Goal: Task Accomplishment & Management: Complete application form

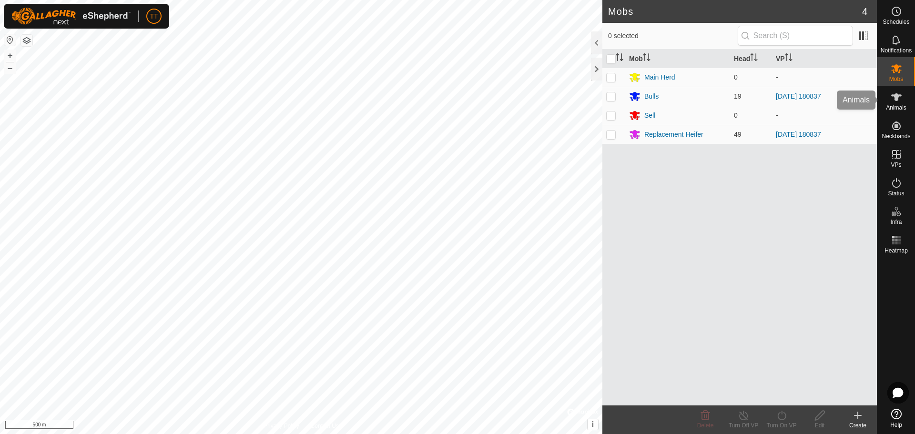
click at [900, 104] on es-animals-svg-icon at bounding box center [896, 97] width 17 height 15
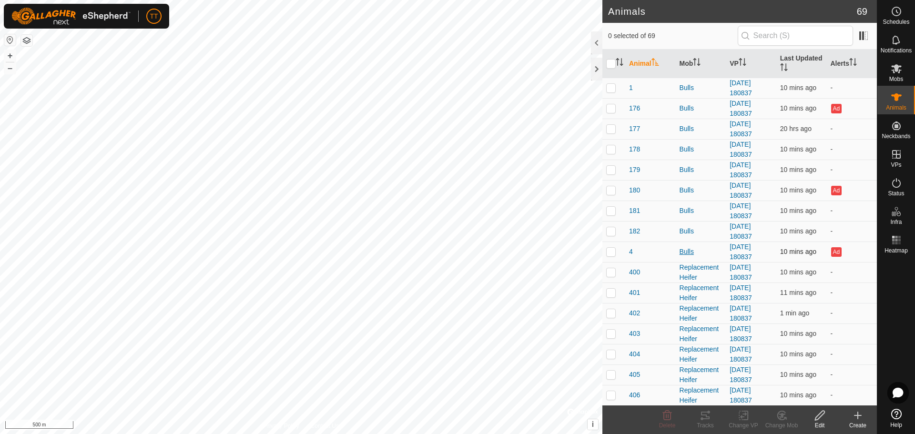
click at [680, 254] on div "Bulls" at bounding box center [701, 252] width 43 height 10
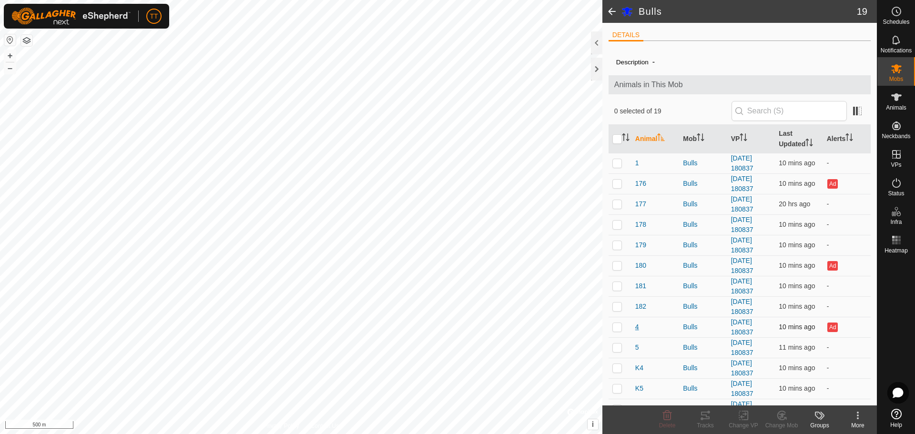
click at [637, 329] on span "4" at bounding box center [637, 327] width 4 height 10
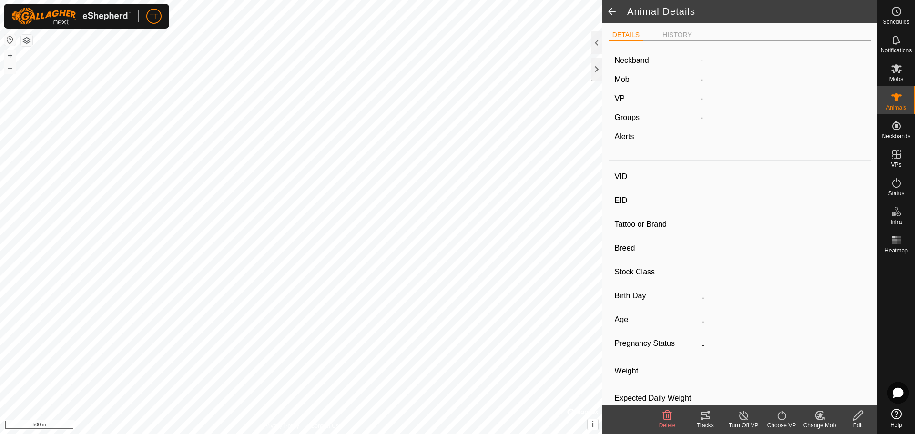
type input "4"
type input "124000192476680"
type input "77"
type input "Angus Cross"
type input "Bull"
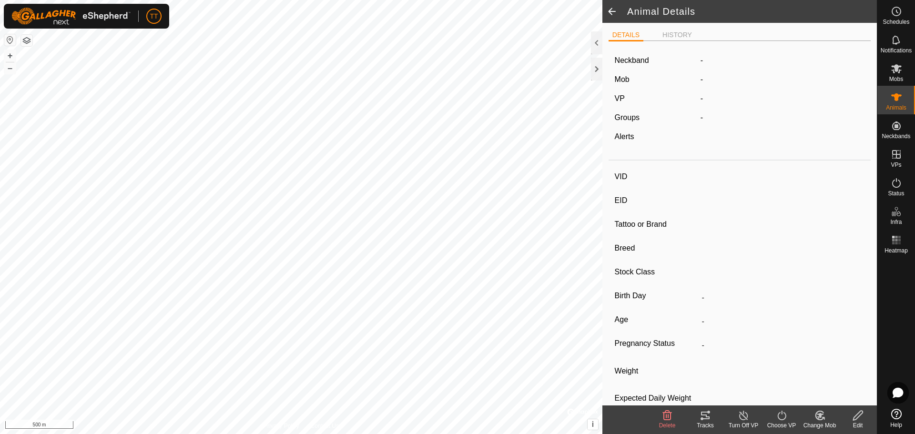
type input "01/2020"
type input "5 years 8 months"
type input "0 kg"
type input "-"
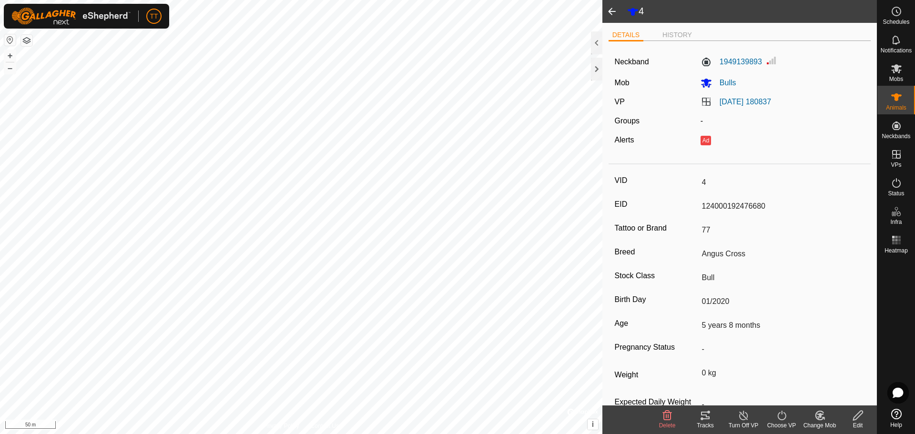
click at [613, 12] on span at bounding box center [611, 11] width 19 height 23
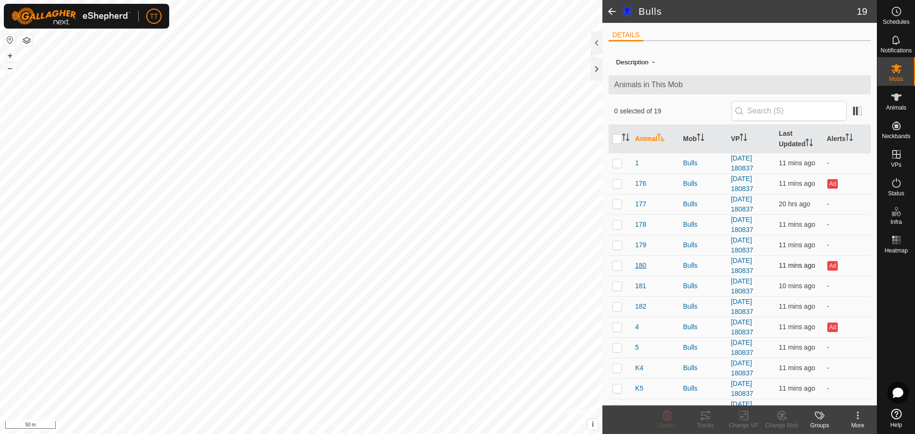
click at [638, 265] on span "180" at bounding box center [640, 266] width 11 height 10
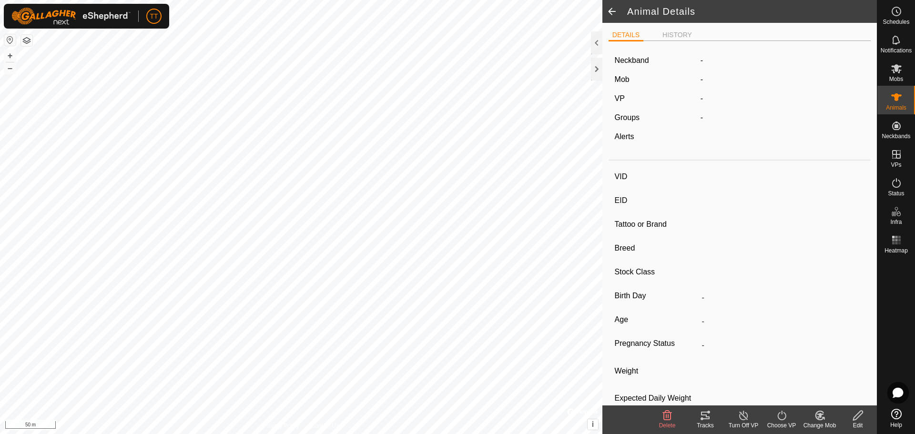
type input "180"
type input "124000179564987"
type input "77"
type input "Angus Cross"
type input "Bull"
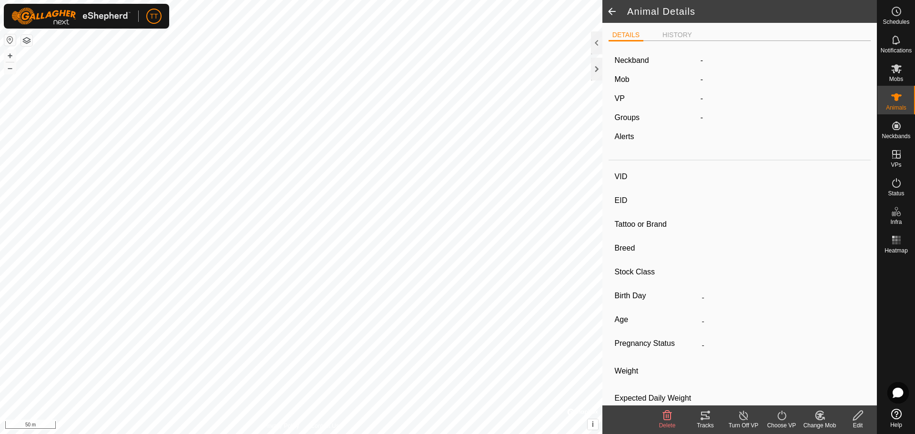
type input "01/2022"
type input "3 years 8 months"
type input "0 kg"
type input "-"
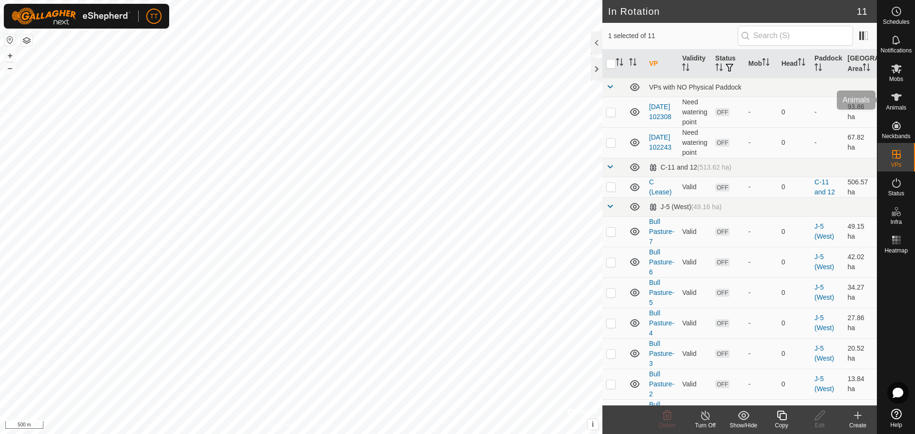
drag, startPoint x: 892, startPoint y: 98, endPoint x: 886, endPoint y: 102, distance: 7.1
click at [892, 97] on icon at bounding box center [896, 97] width 11 height 11
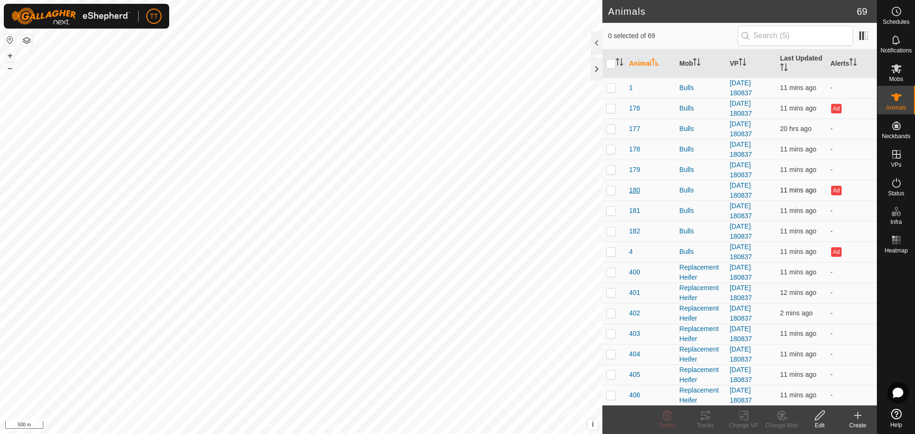
click at [633, 193] on span "180" at bounding box center [634, 190] width 11 height 10
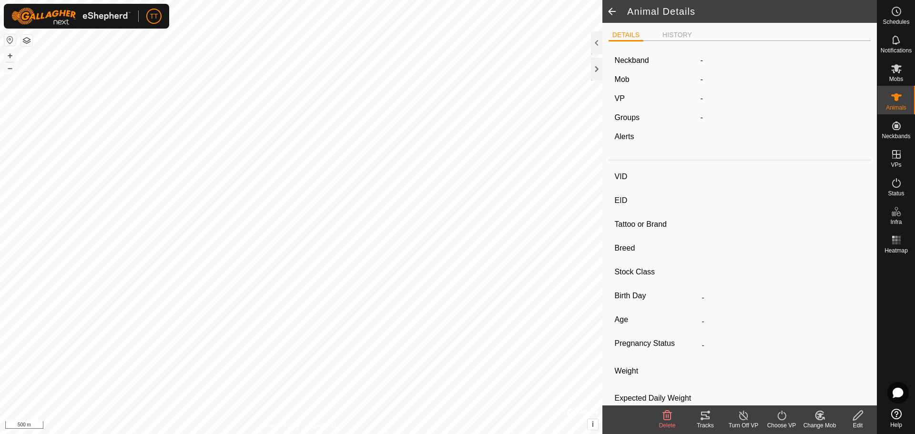
type input "180"
type input "124000179564987"
type input "77"
type input "Angus Cross"
type input "Bull"
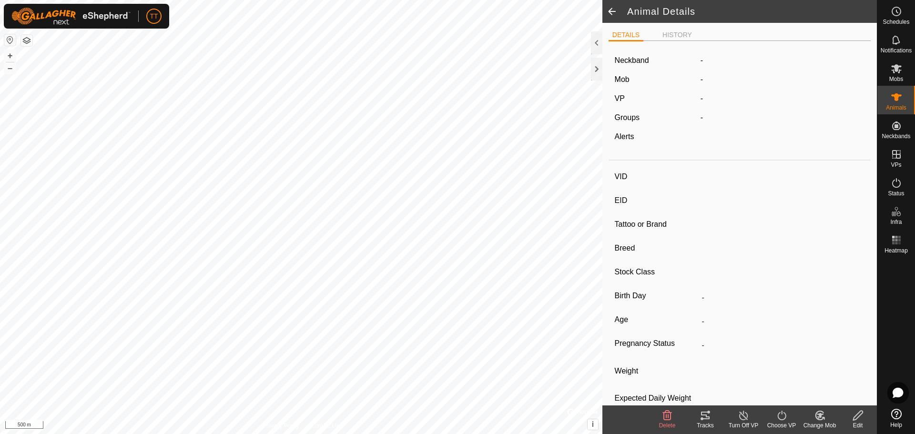
type input "01/2022"
type input "3 years 8 months"
type input "0 kg"
type input "-"
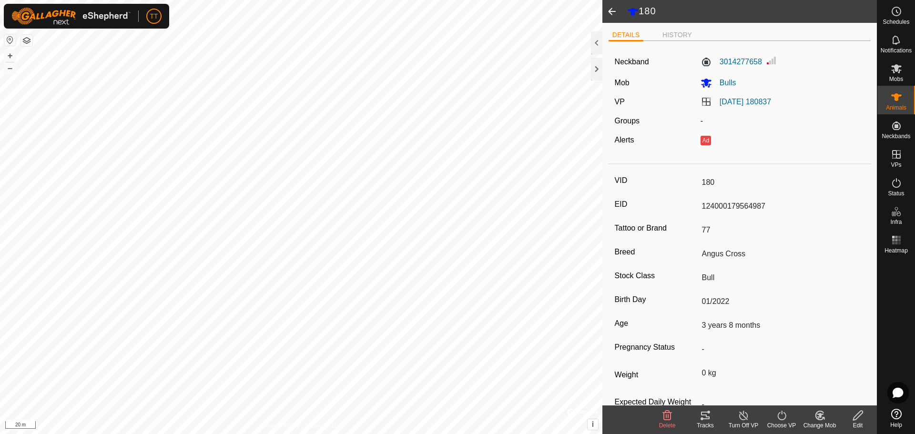
click at [615, 13] on span at bounding box center [611, 11] width 19 height 23
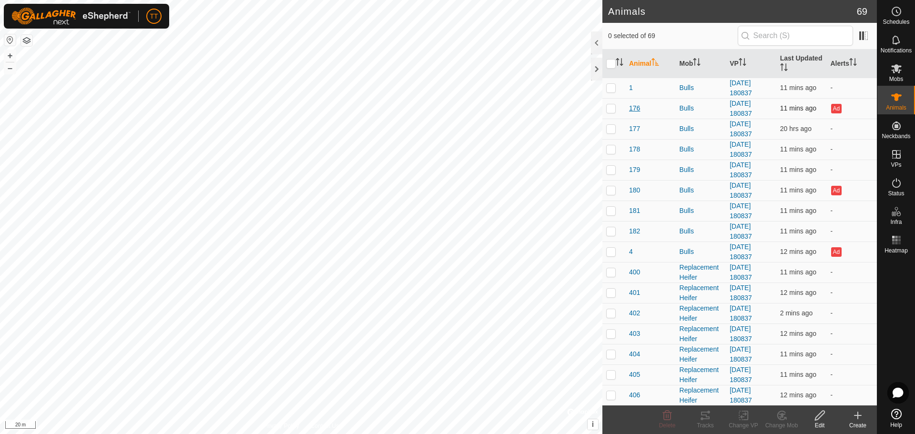
click at [635, 108] on span "176" at bounding box center [634, 108] width 11 height 10
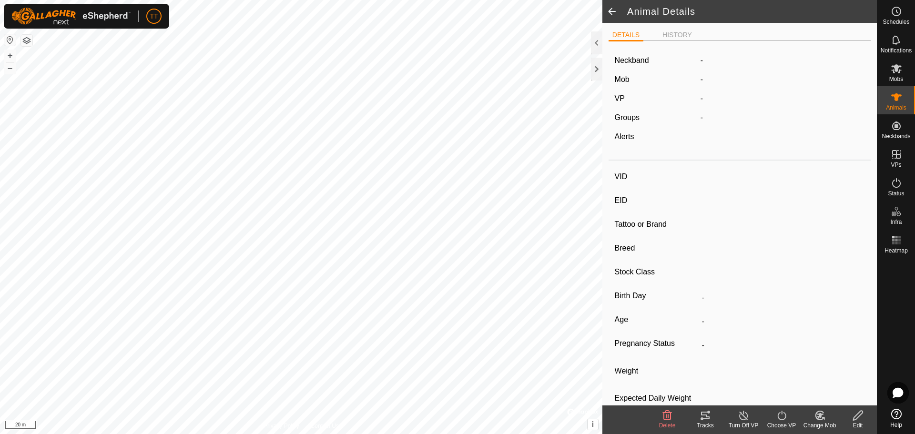
type input "176"
type input "[CREDIT_CARD_NUMBER]"
type input "77"
type input "Angus Cross"
type input "-"
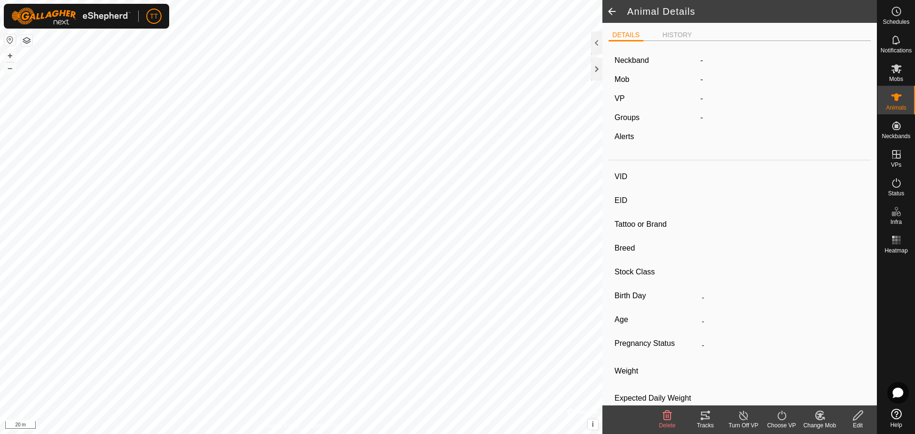
type input "01/2021"
type input "4 years 8 months"
type input "0 kg"
type input "-"
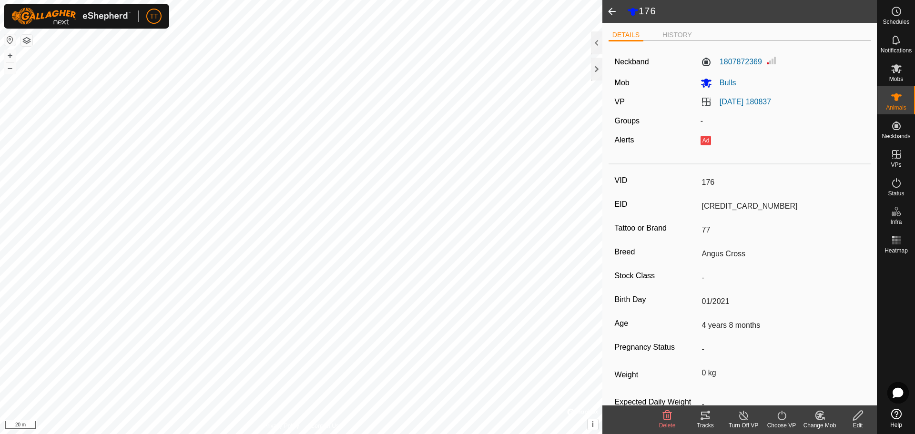
scroll to position [31, 0]
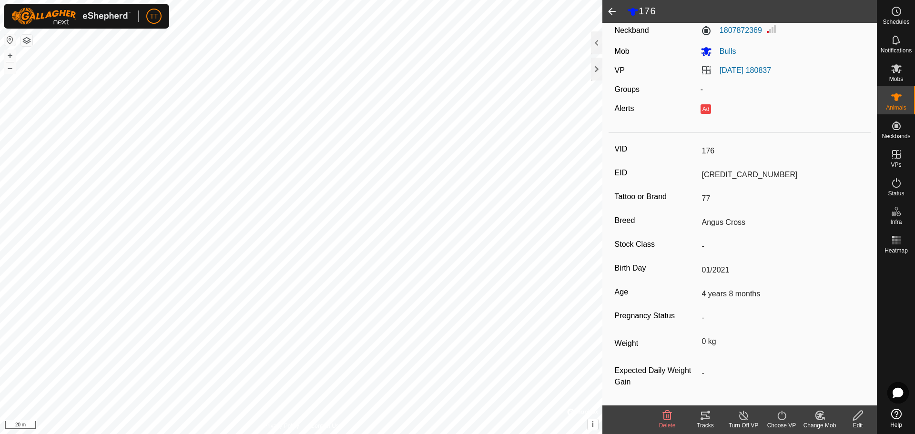
click at [612, 10] on span at bounding box center [611, 11] width 19 height 23
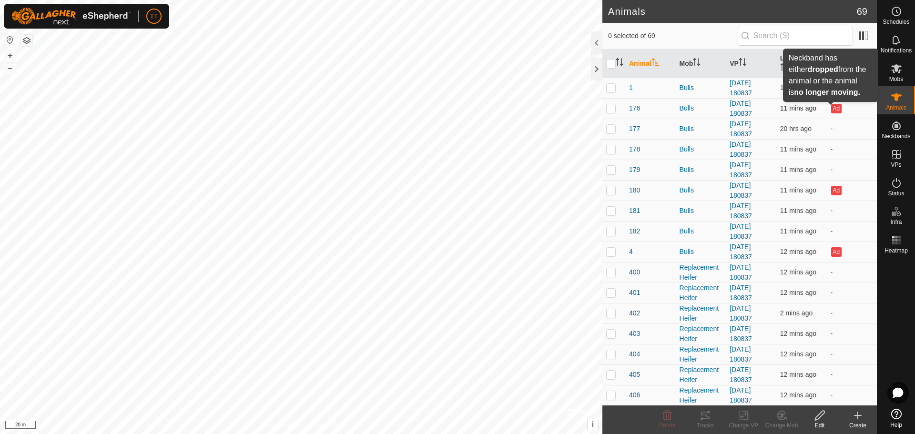
click at [831, 108] on button "Ad" at bounding box center [836, 109] width 10 height 10
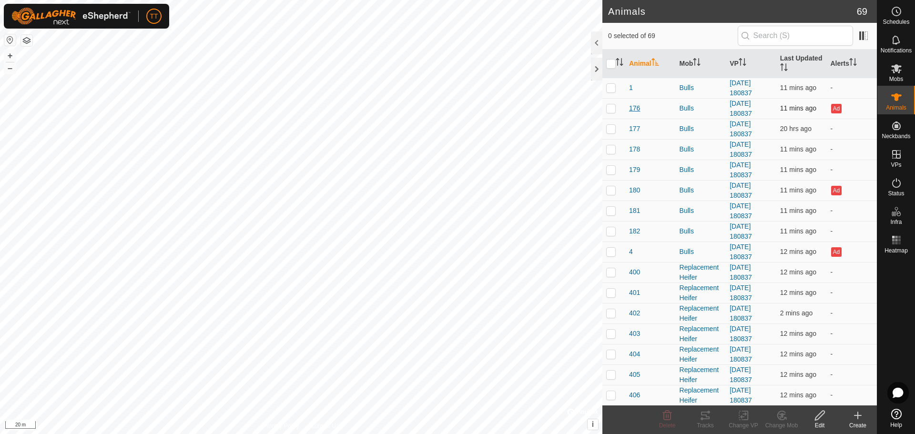
click at [635, 107] on span "176" at bounding box center [634, 108] width 11 height 10
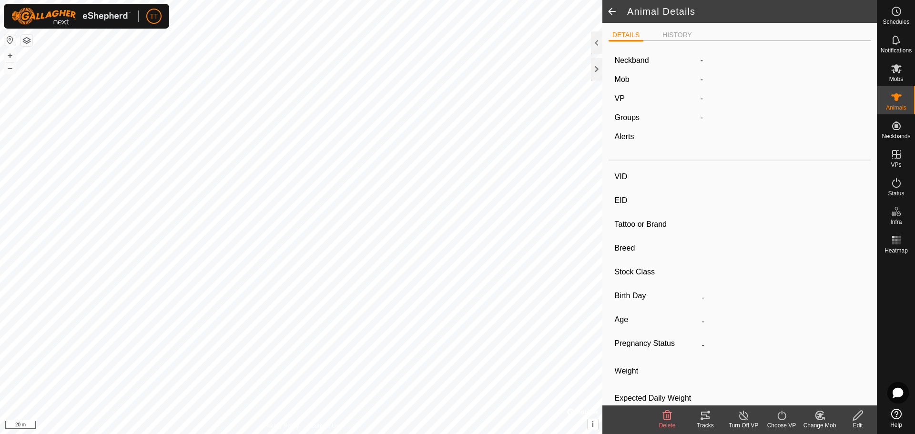
type input "176"
type input "[CREDIT_CARD_NUMBER]"
type input "77"
type input "Angus Cross"
type input "-"
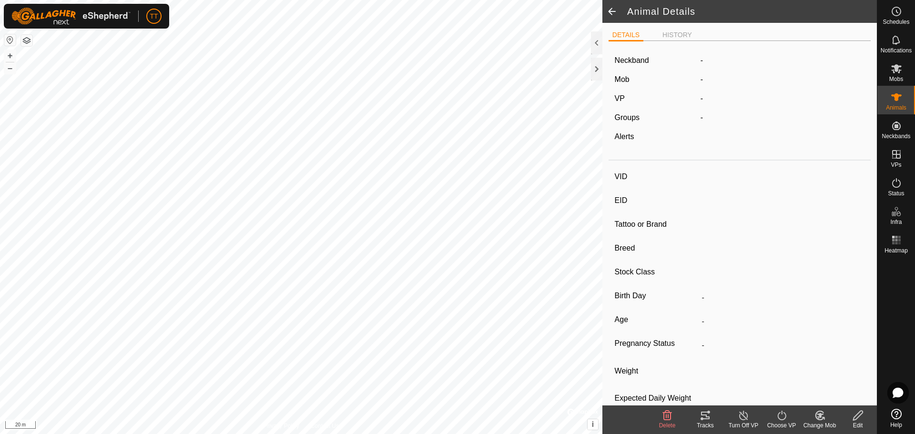
type input "01/2021"
type input "4 years 8 months"
type input "0 kg"
type input "-"
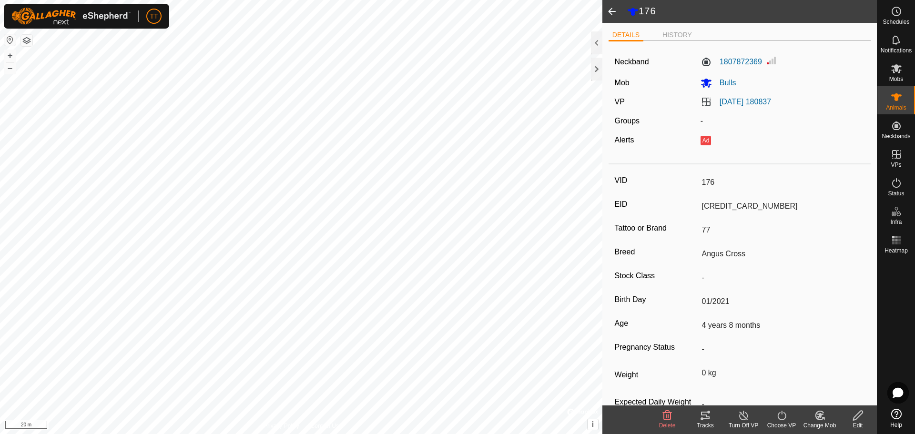
scroll to position [31, 0]
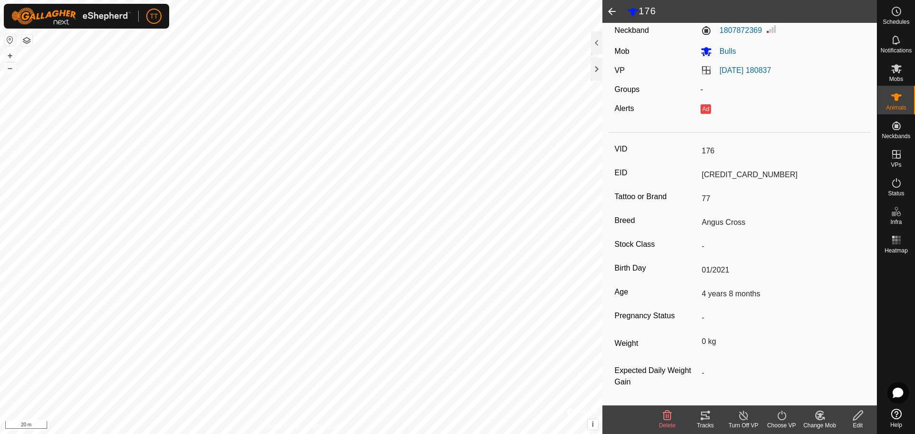
click at [704, 417] on icon at bounding box center [705, 415] width 11 height 11
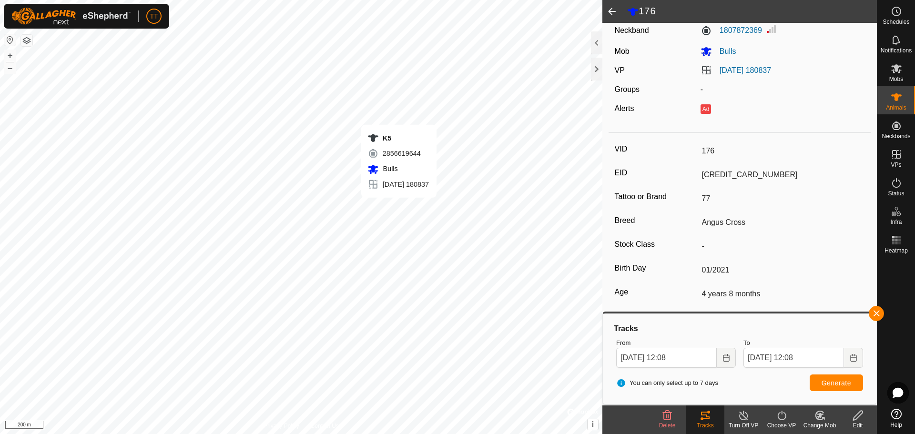
type input "-"
type input "K5"
type input "124000179564984"
type input "77"
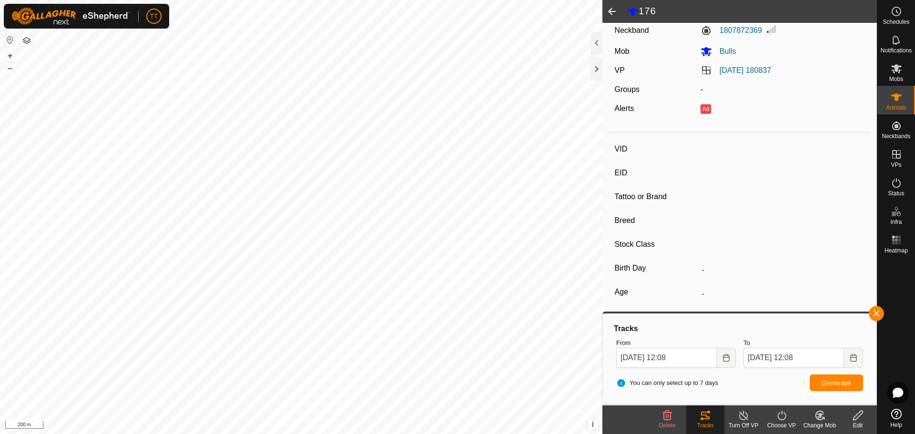
type input "Angus Cross"
type input "Bull"
type input "01/2022"
type input "3 years 8 months"
type input "0 kg"
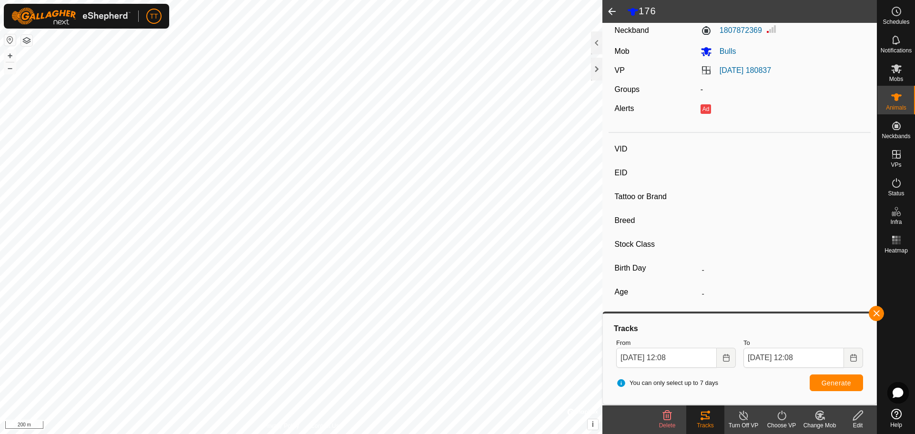
type input "-"
click at [833, 386] on span "Generate" at bounding box center [837, 383] width 30 height 8
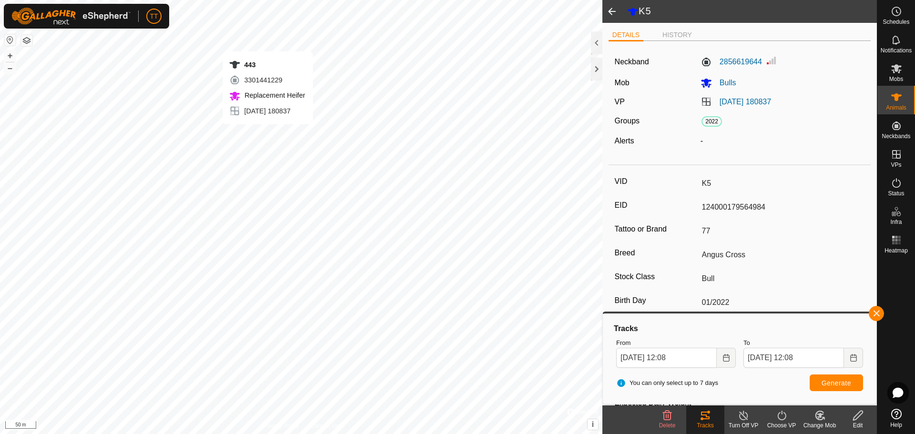
type input "-"
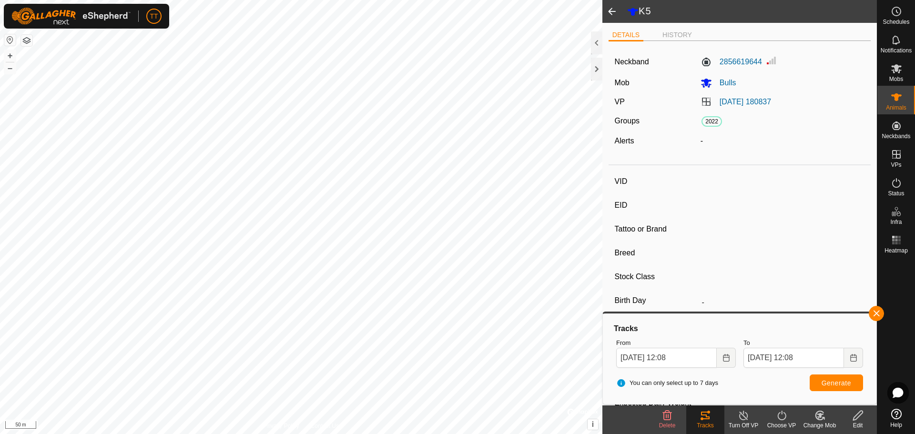
type input "443"
type input "124000179564711"
type input "-"
type input "Red Angus"
type input "Heifer"
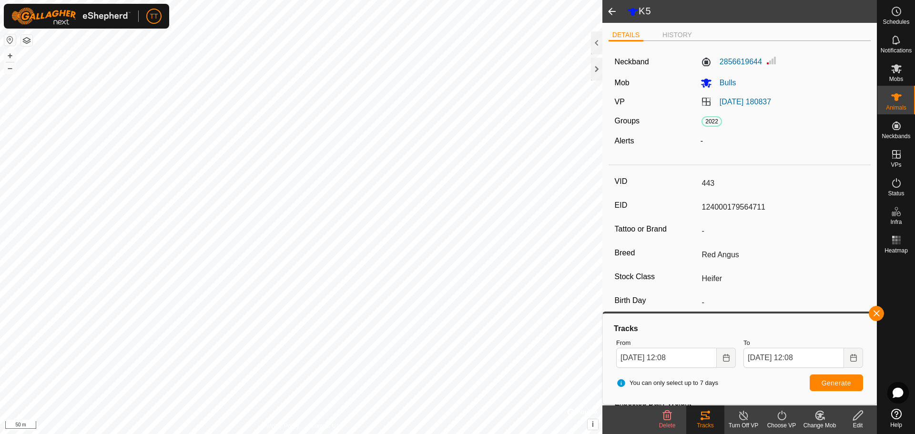
type input "01/2024"
type input "1 year 7 months"
type input "0 kg"
type input "-"
click at [840, 384] on span "Generate" at bounding box center [837, 383] width 30 height 8
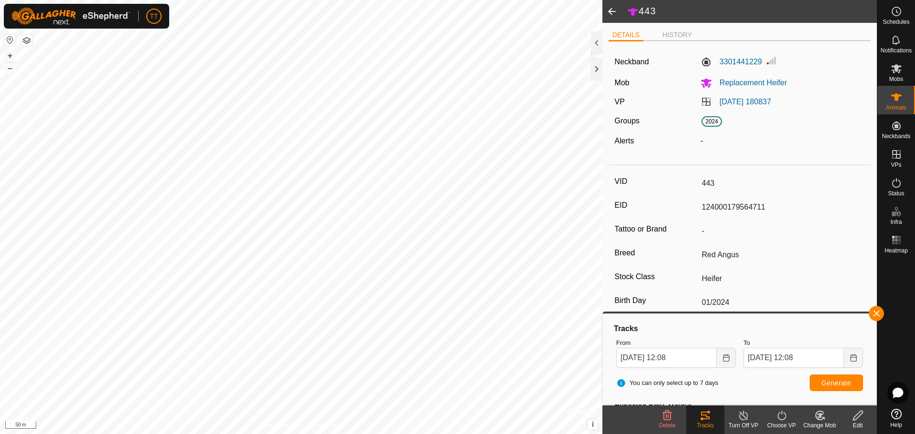
type input "-"
type input "438"
type input "124000179564911"
type input "-"
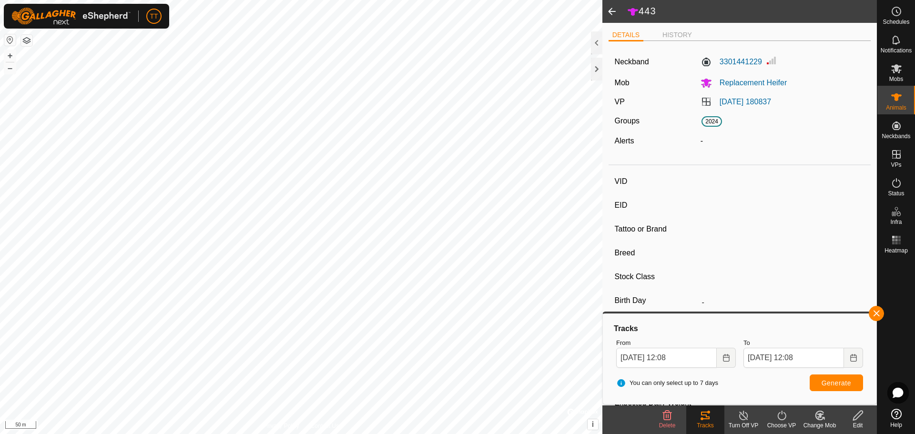
type input "Red Angus"
type input "Heifer"
type input "01/2024"
type input "1 year 7 months"
type input "0 kg"
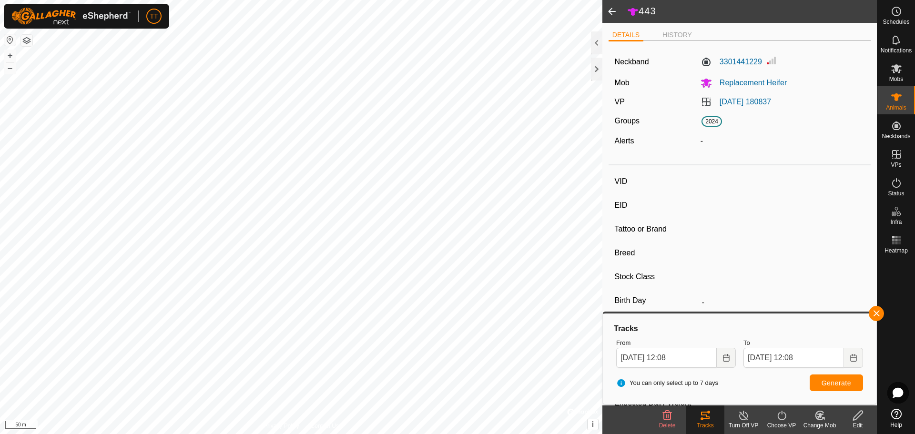
type input "-"
click at [849, 387] on button "Generate" at bounding box center [836, 383] width 53 height 17
type input "438"
type input "124000179564911"
type input "-"
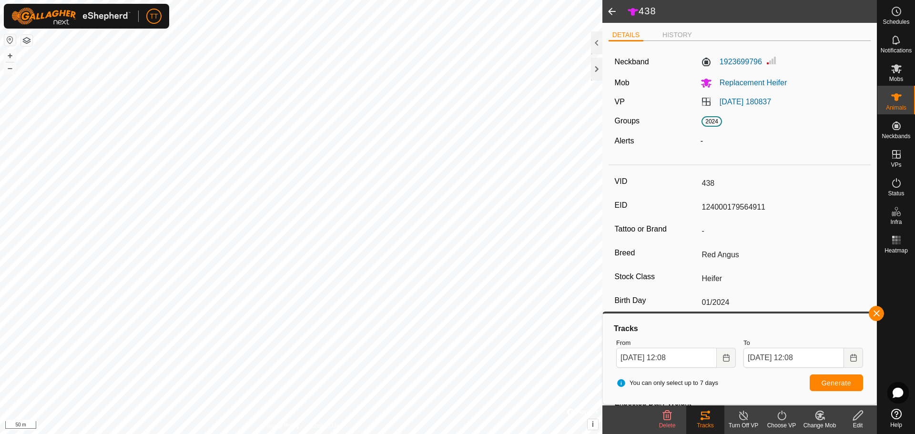
type input "Red Angus"
type input "-"
type input "410"
type input "124000179564813"
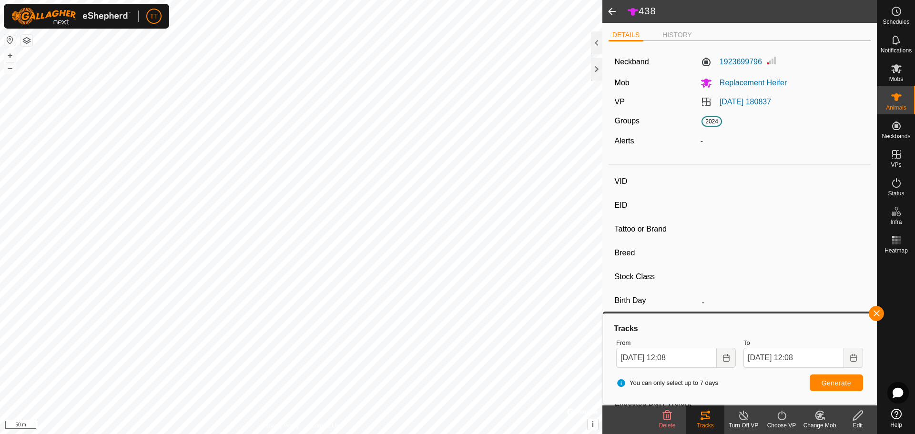
type input "-"
type input "Red Angus"
type input "Heifer"
type input "01/2024"
type input "1 year 7 months"
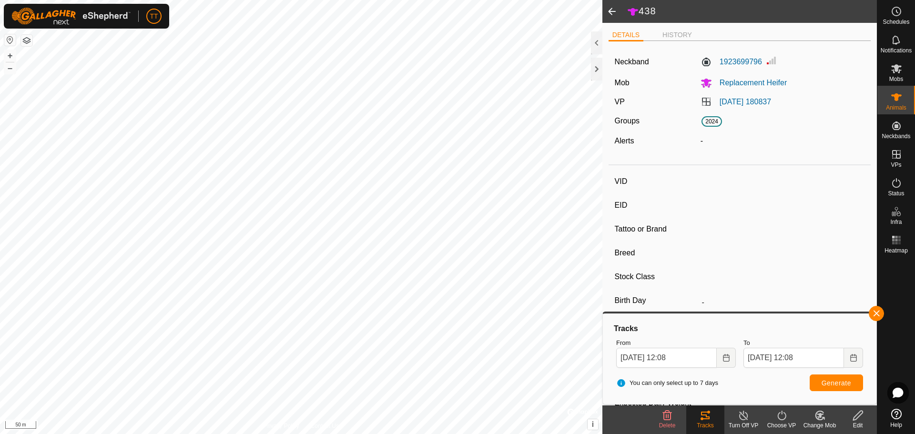
type input "0 kg"
type input "-"
